Goal: Transaction & Acquisition: Book appointment/travel/reservation

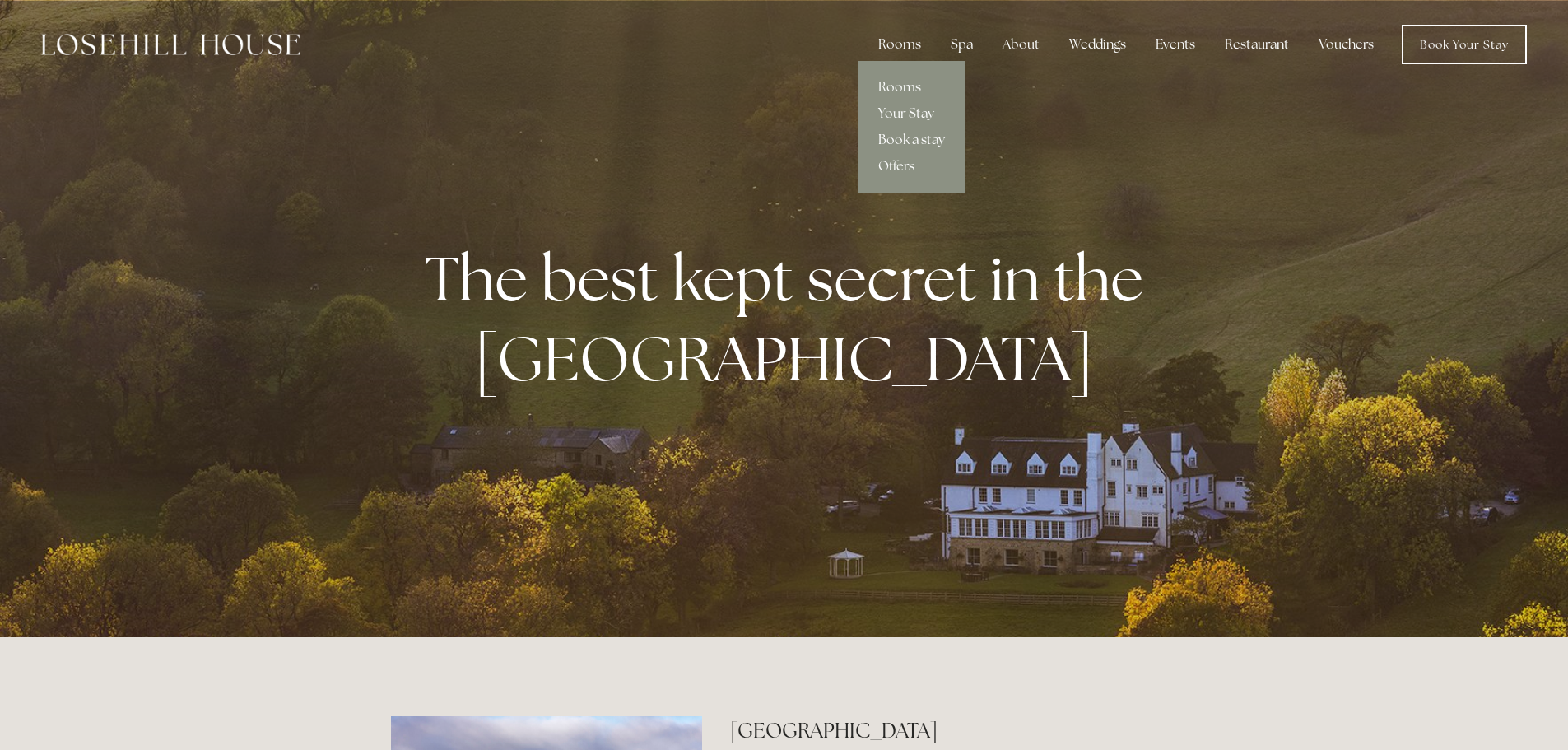
click at [923, 141] on link "Book a stay" at bounding box center [911, 140] width 106 height 26
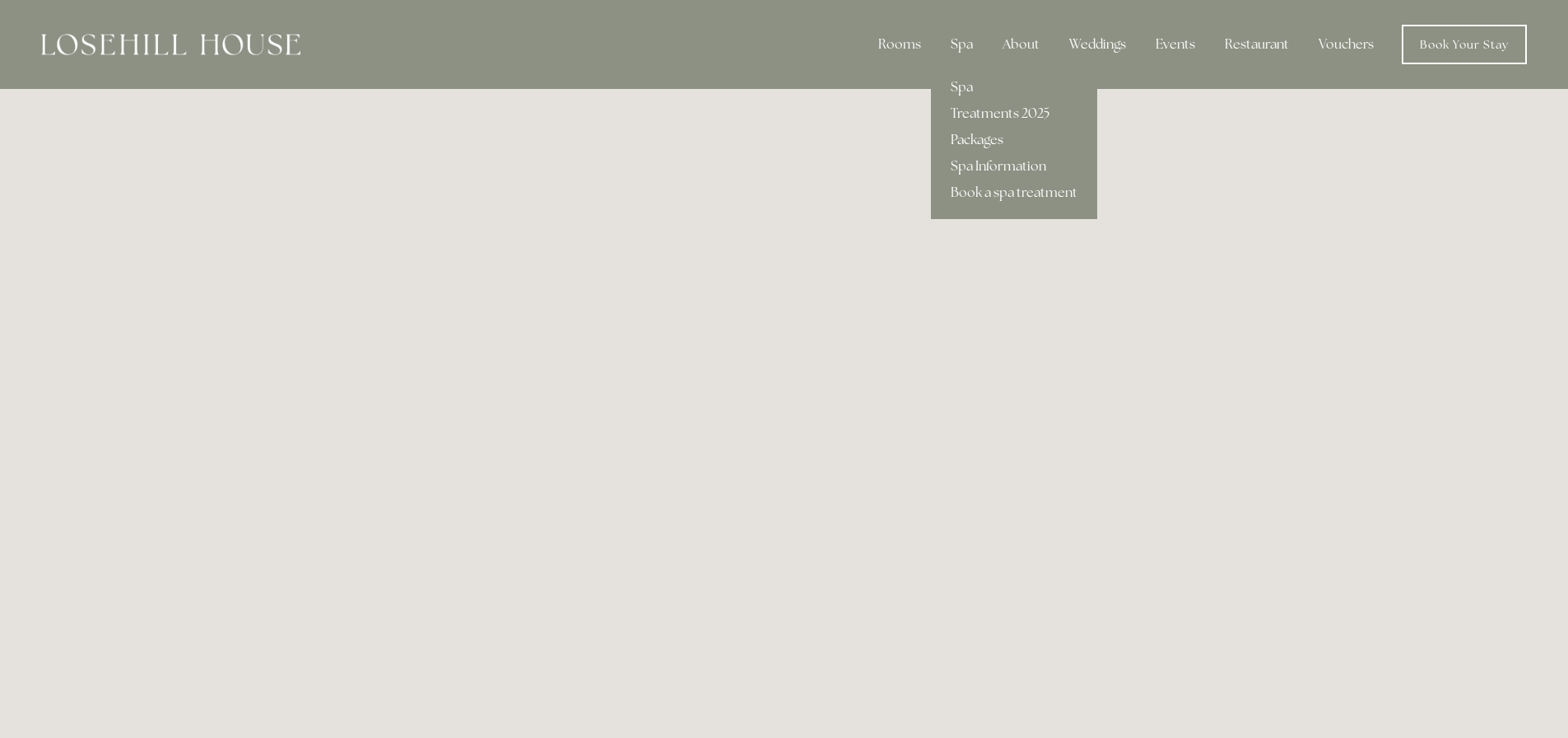
click at [989, 137] on link "Packages" at bounding box center [1014, 140] width 166 height 26
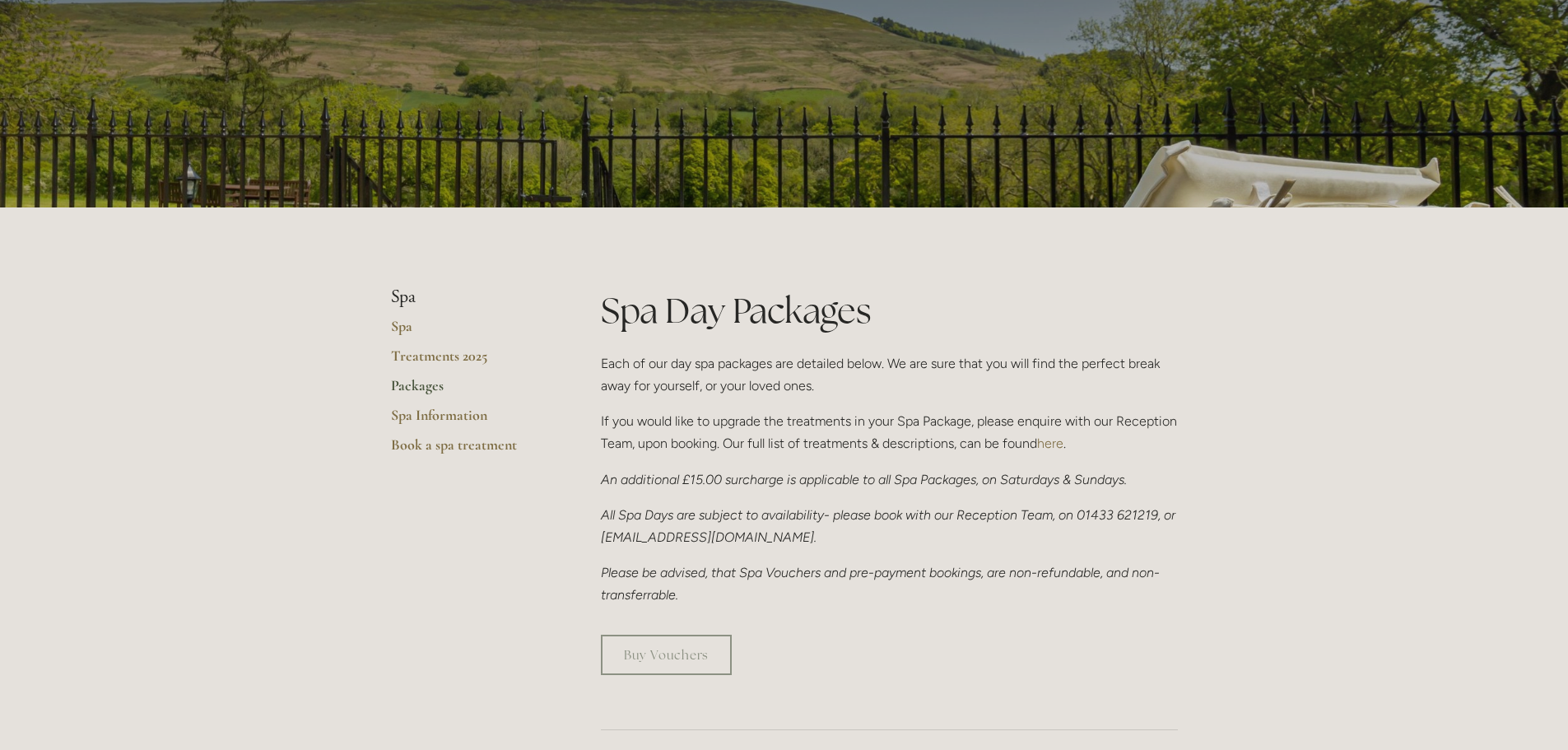
scroll to position [164, 0]
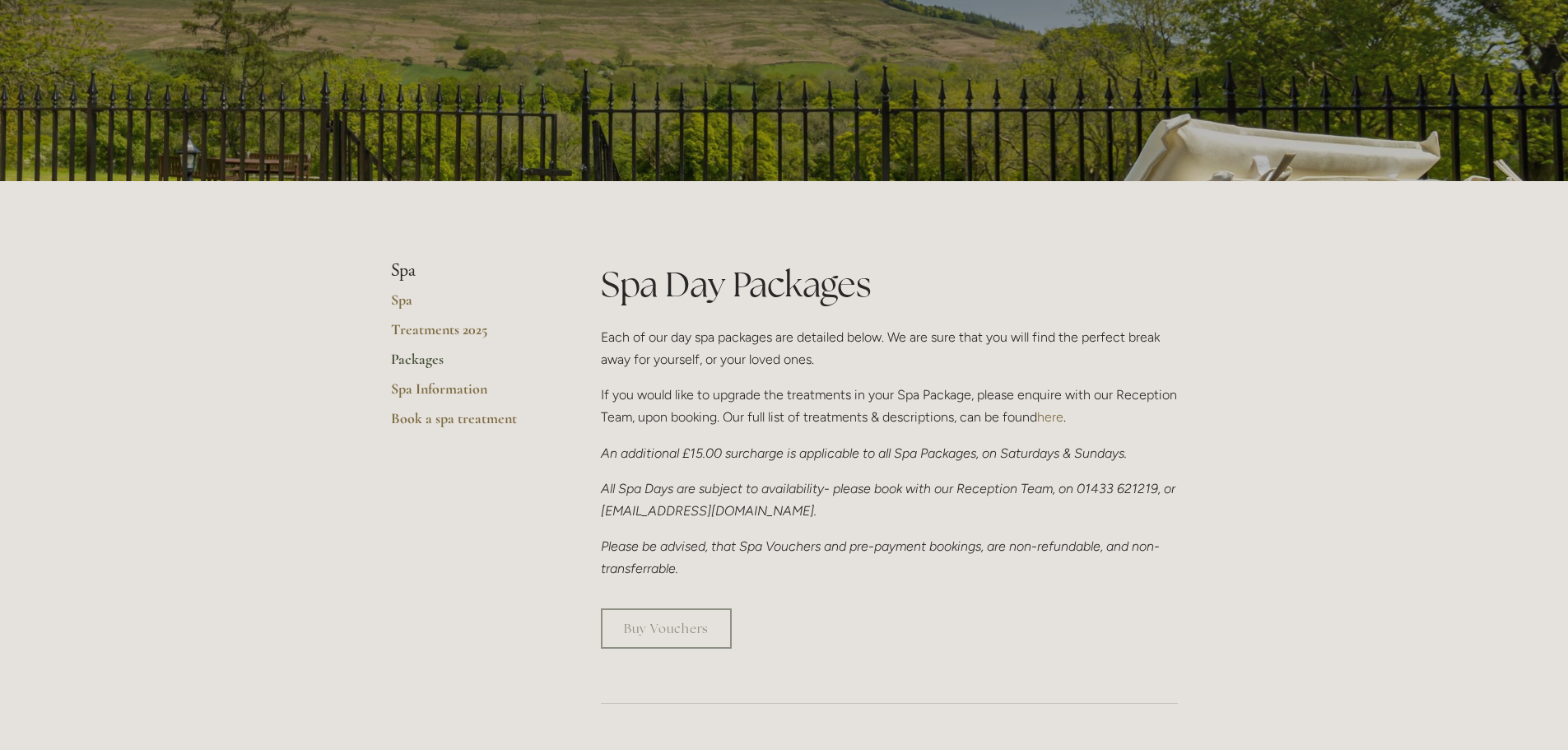
click at [413, 359] on link "Packages" at bounding box center [469, 364] width 157 height 30
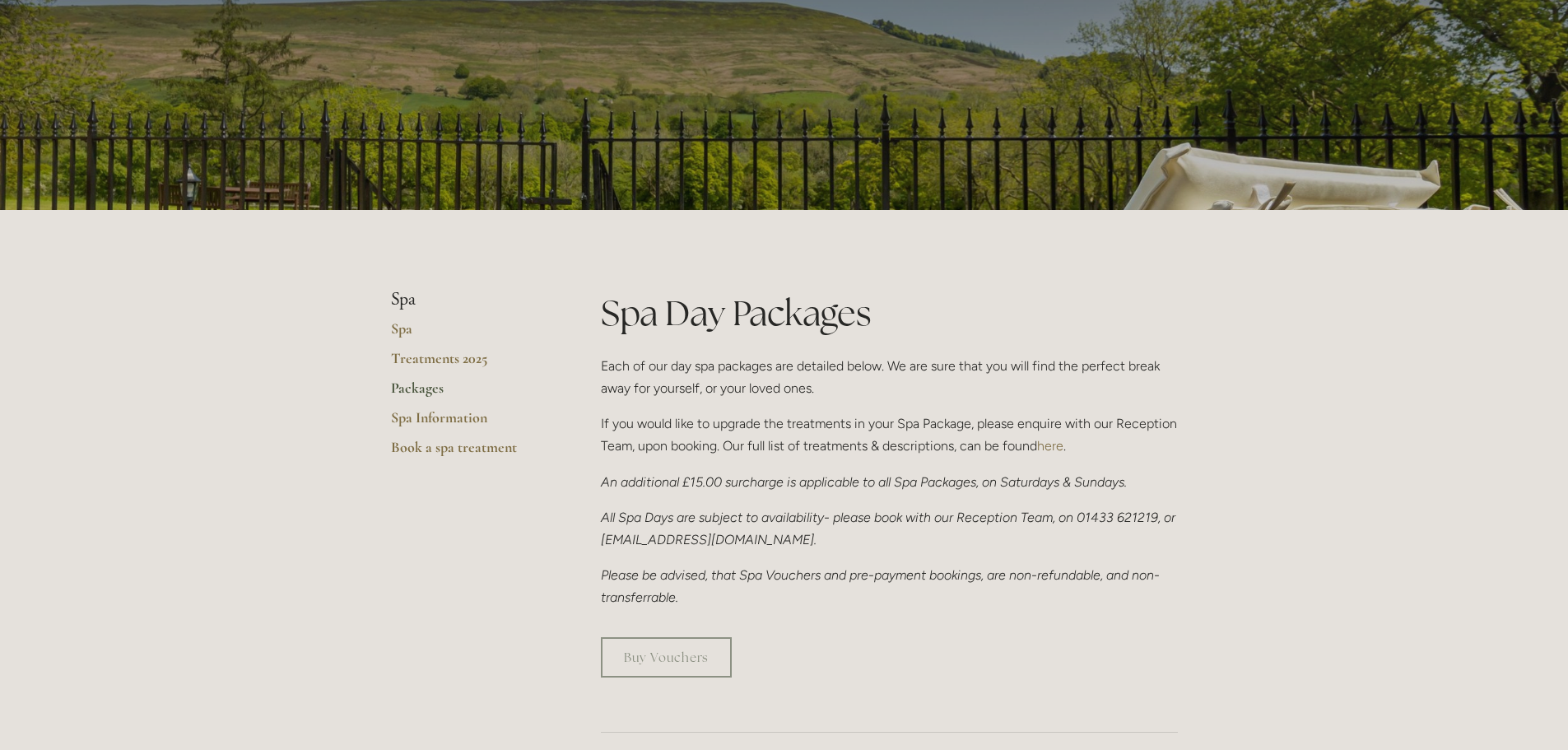
scroll to position [164, 0]
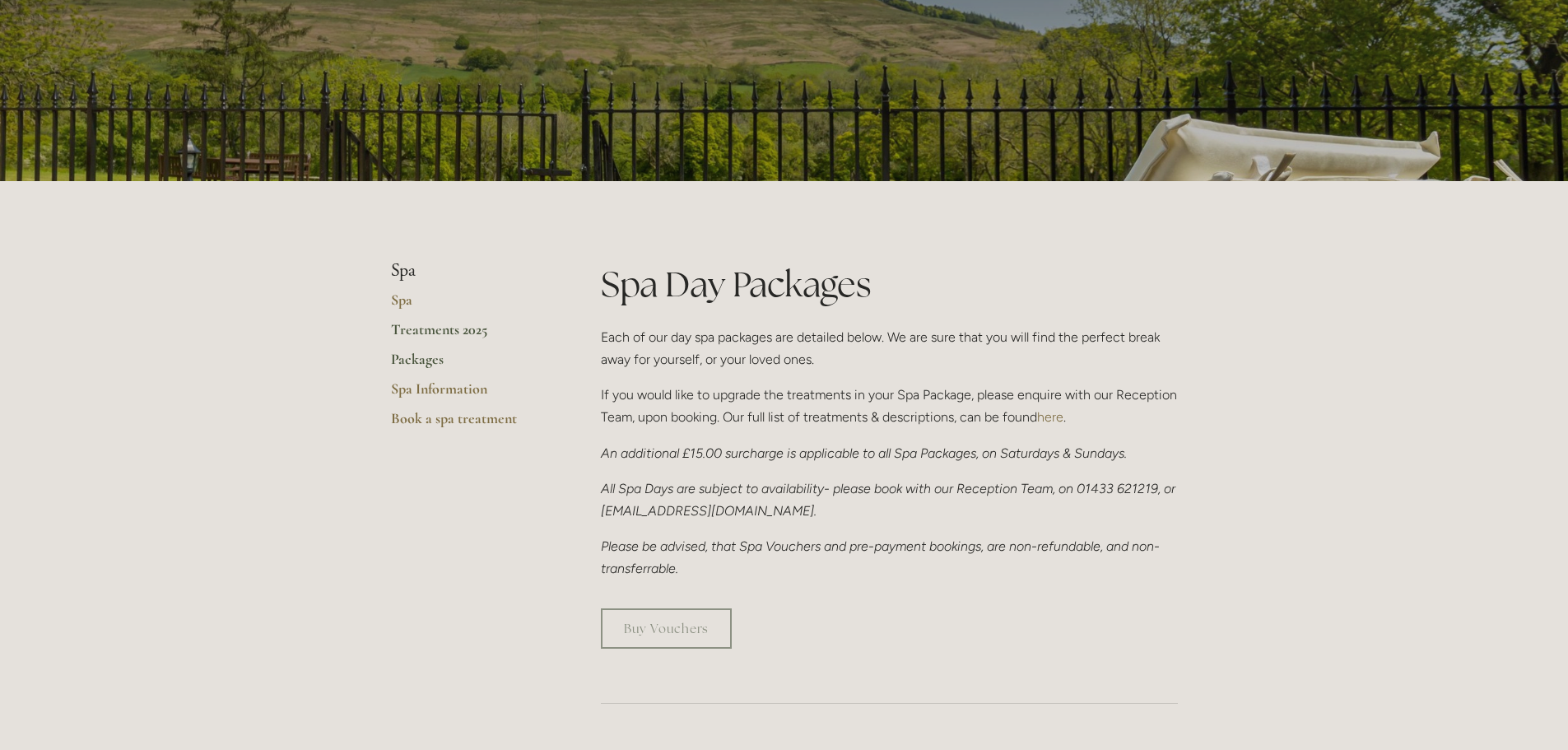
click at [438, 331] on link "Treatments 2025" at bounding box center [469, 335] width 157 height 30
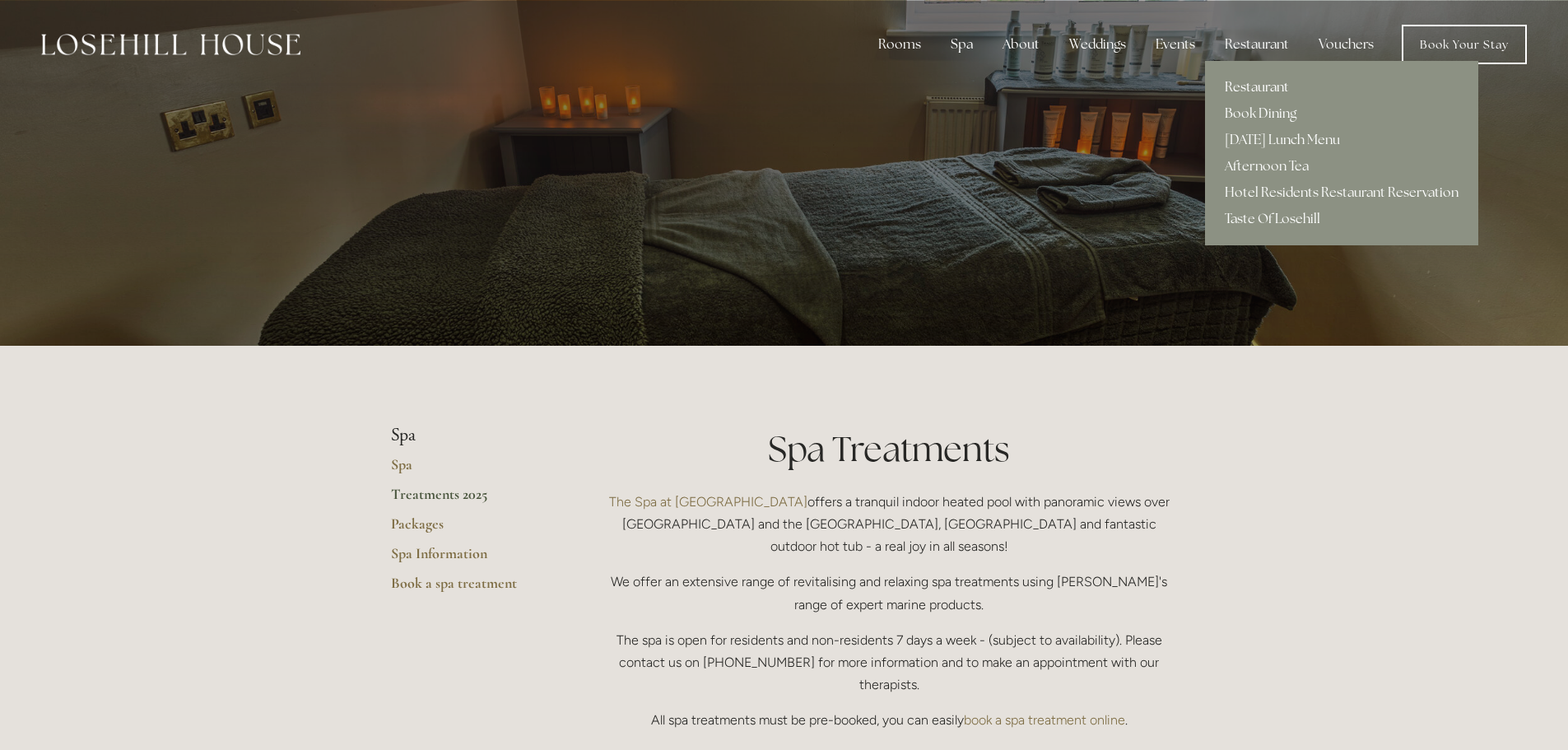
click at [1256, 87] on link "Restaurant" at bounding box center [1342, 87] width 273 height 26
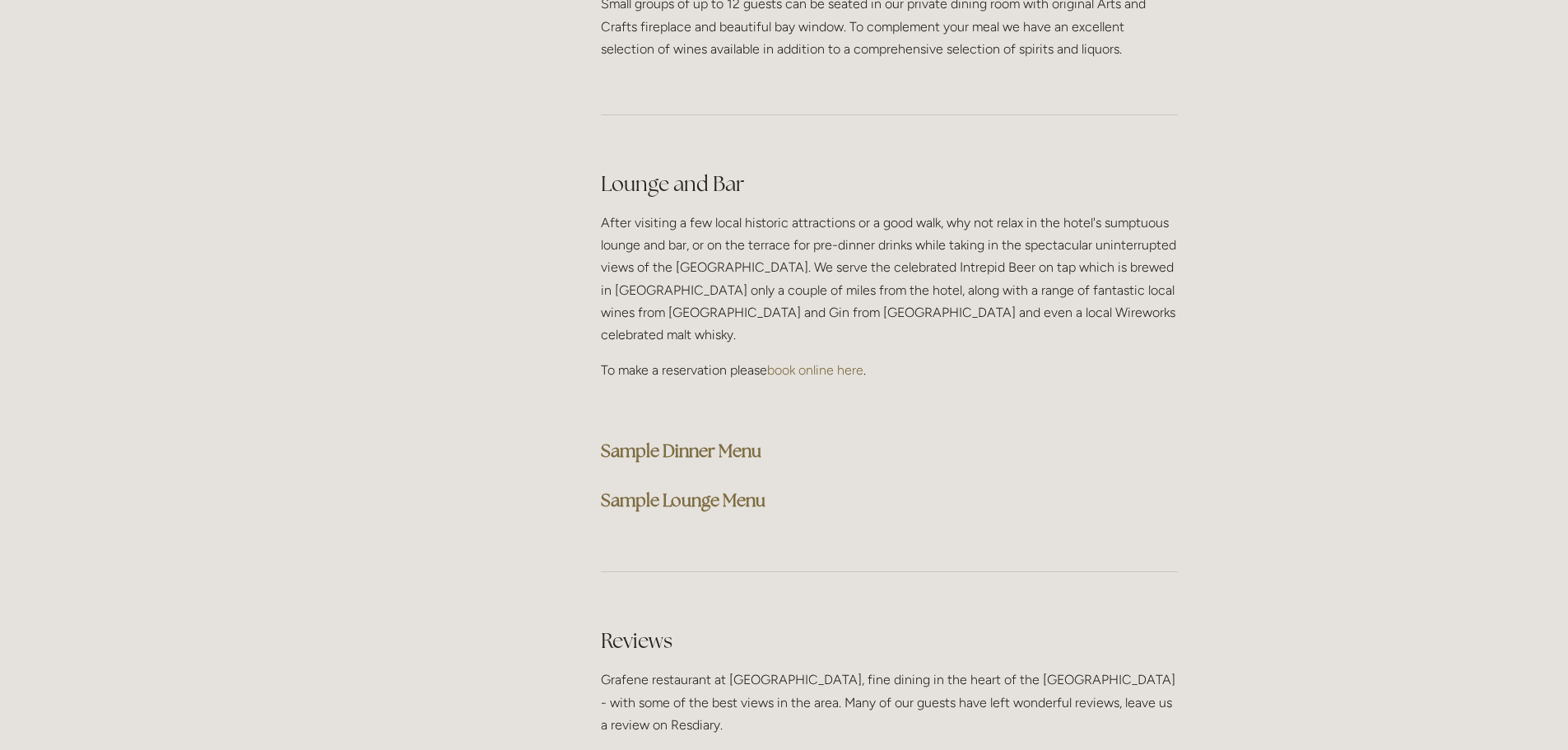
scroll to position [4114, 0]
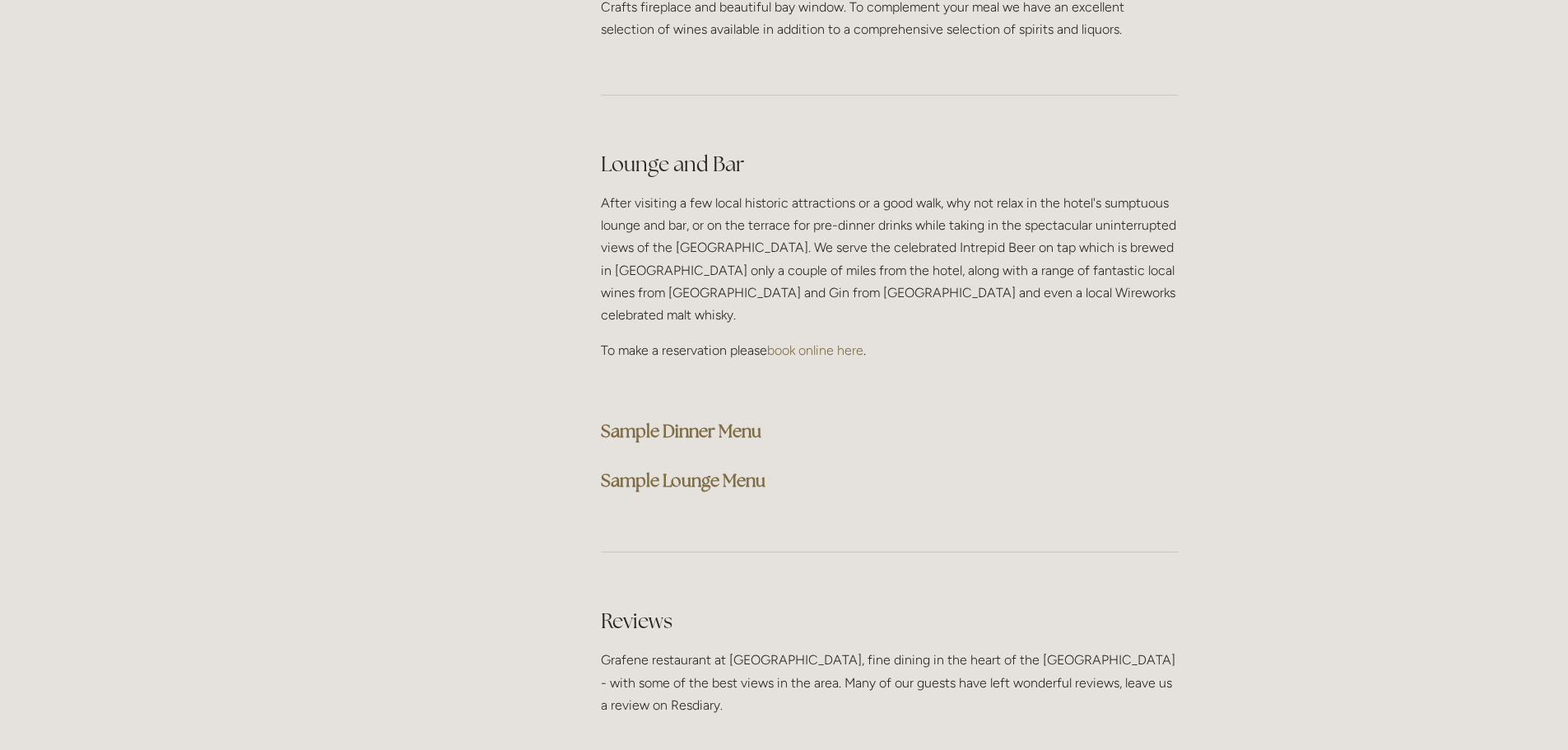
click at [676, 419] on strong "Sample Dinner Menu" at bounding box center [681, 430] width 161 height 22
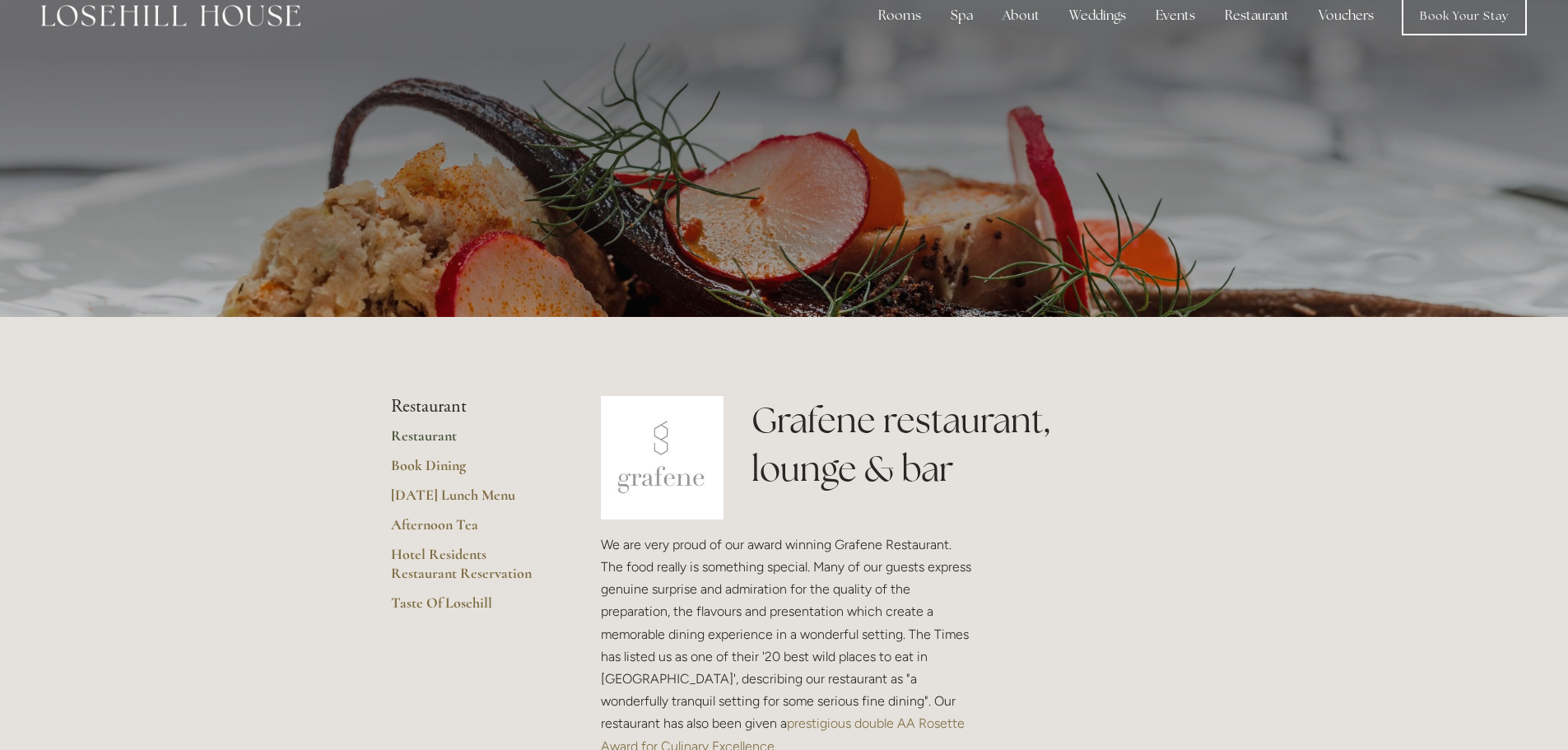
scroll to position [0, 0]
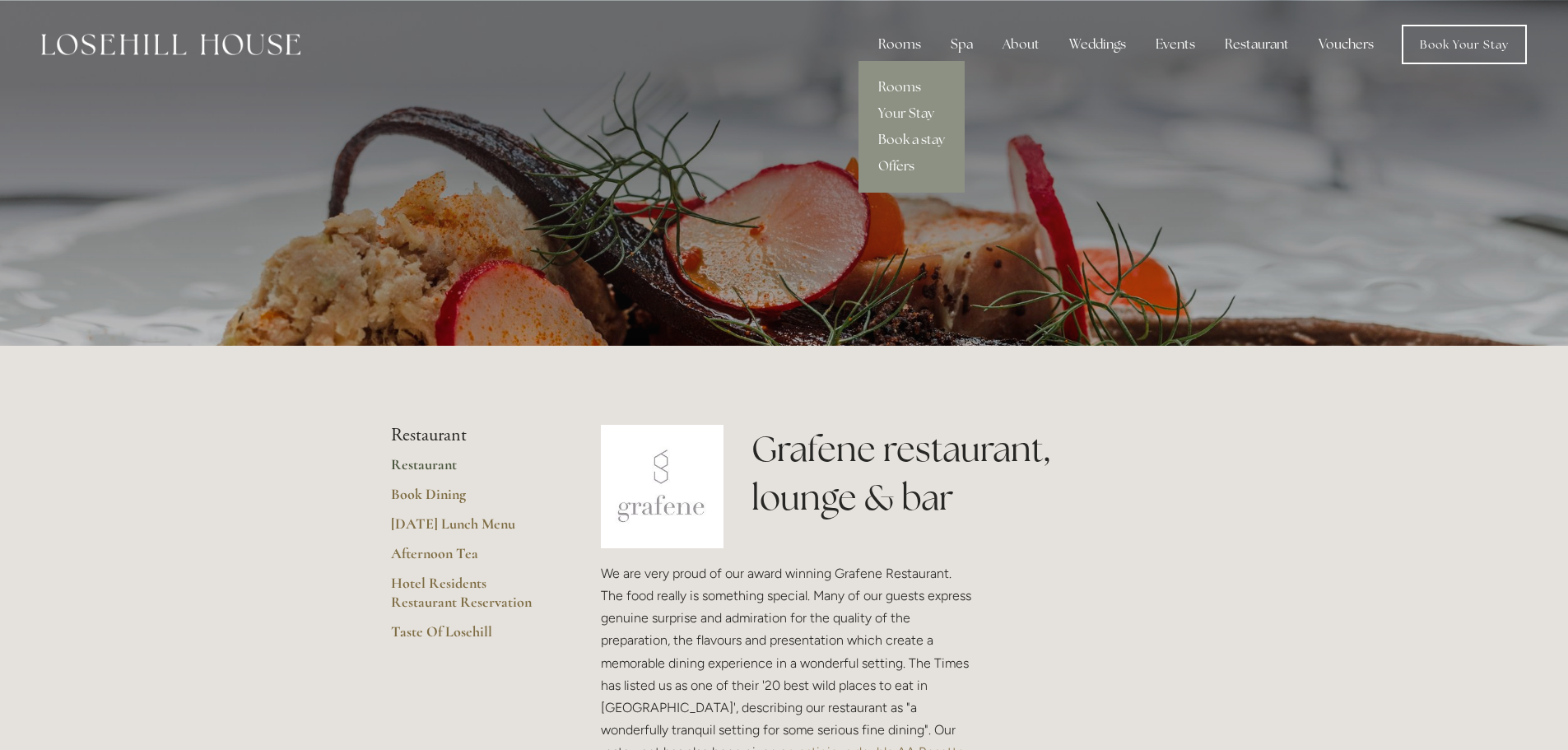
click at [918, 144] on link "Book a stay" at bounding box center [911, 140] width 106 height 26
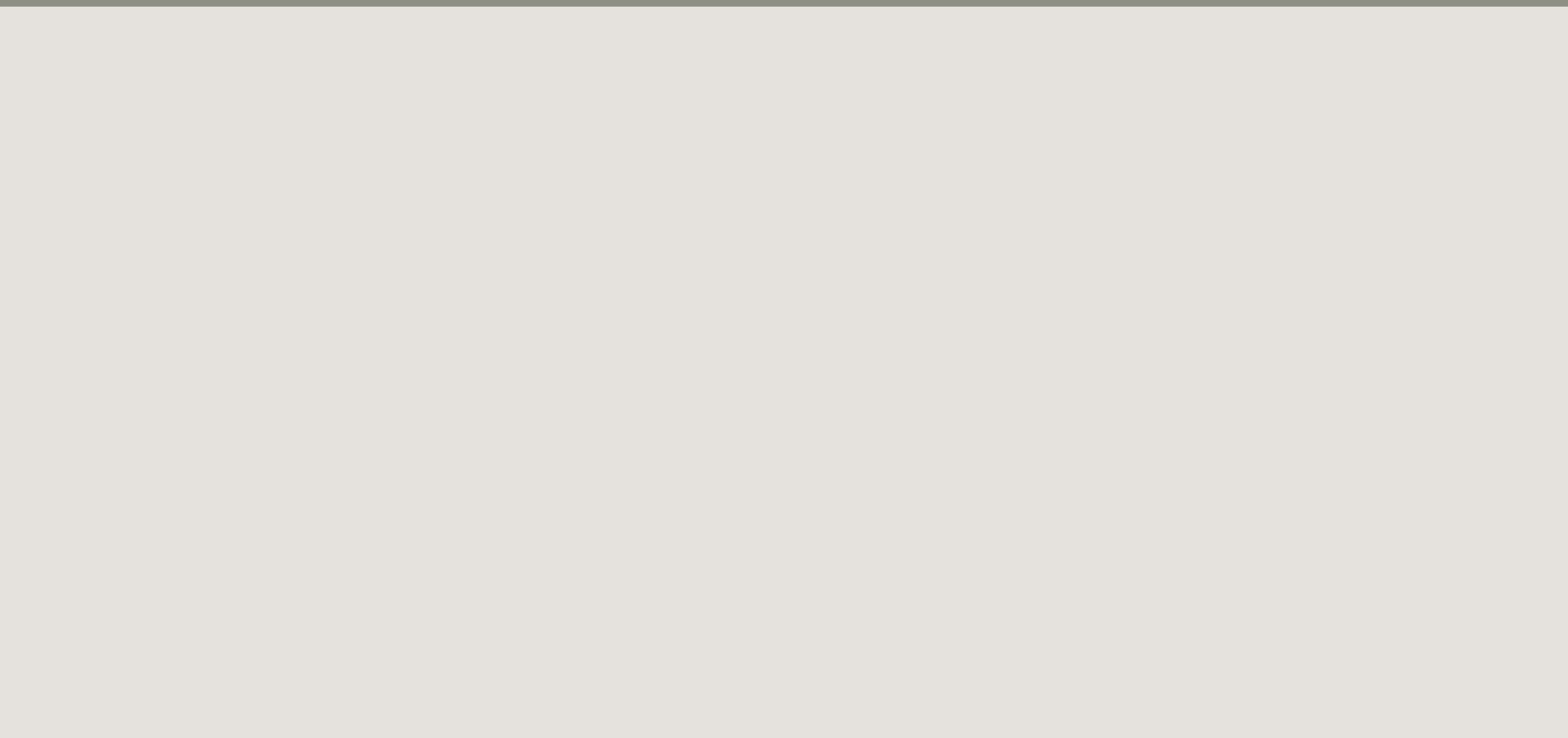
scroll to position [90, 0]
